Goal: Task Accomplishment & Management: Use online tool/utility

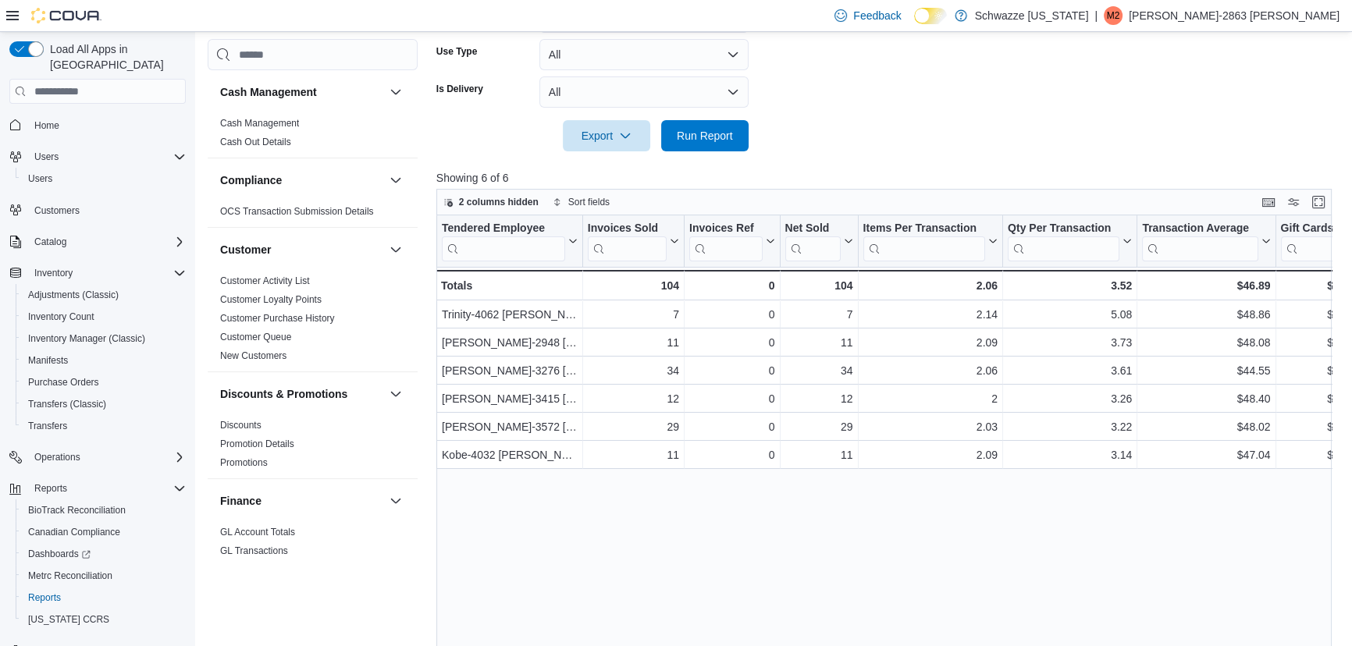
scroll to position [461, 0]
click at [721, 131] on span "Run Report" at bounding box center [705, 134] width 56 height 16
